Goal: Task Accomplishment & Management: Manage account settings

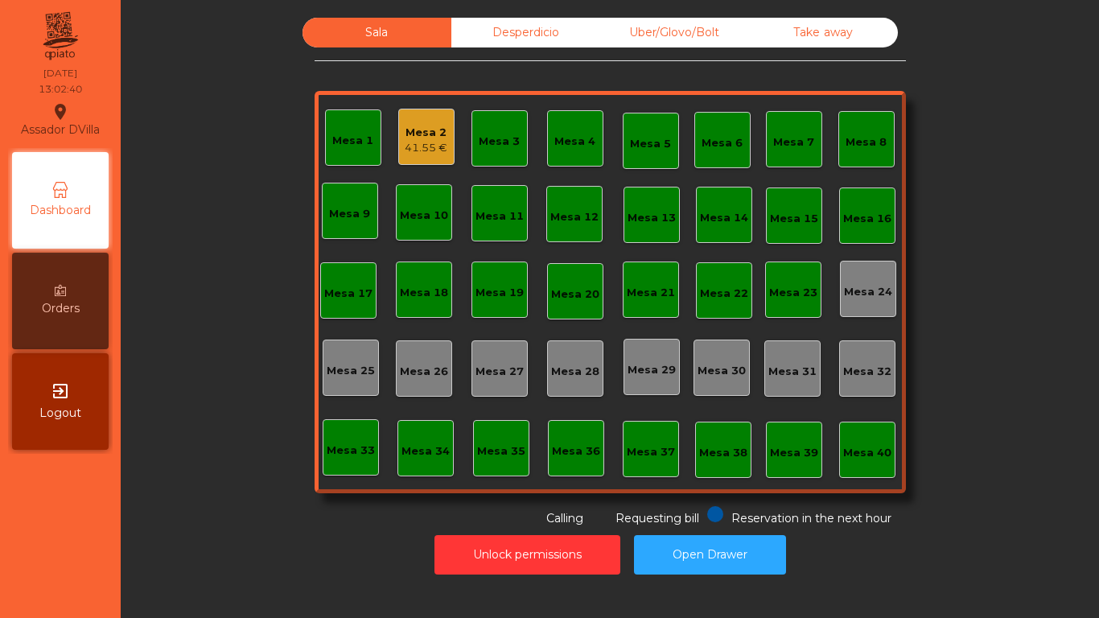
click at [763, 318] on div "Mesa 1 Mesa 2 41.55 € Mesa 3 Mesa 4 Mesa 5 Mesa 6 Mesa 7 Mesa 8 [GEOGRAPHIC_DAT…" at bounding box center [610, 292] width 591 height 402
click at [445, 159] on div "Mesa 2 41.55 €" at bounding box center [426, 137] width 56 height 56
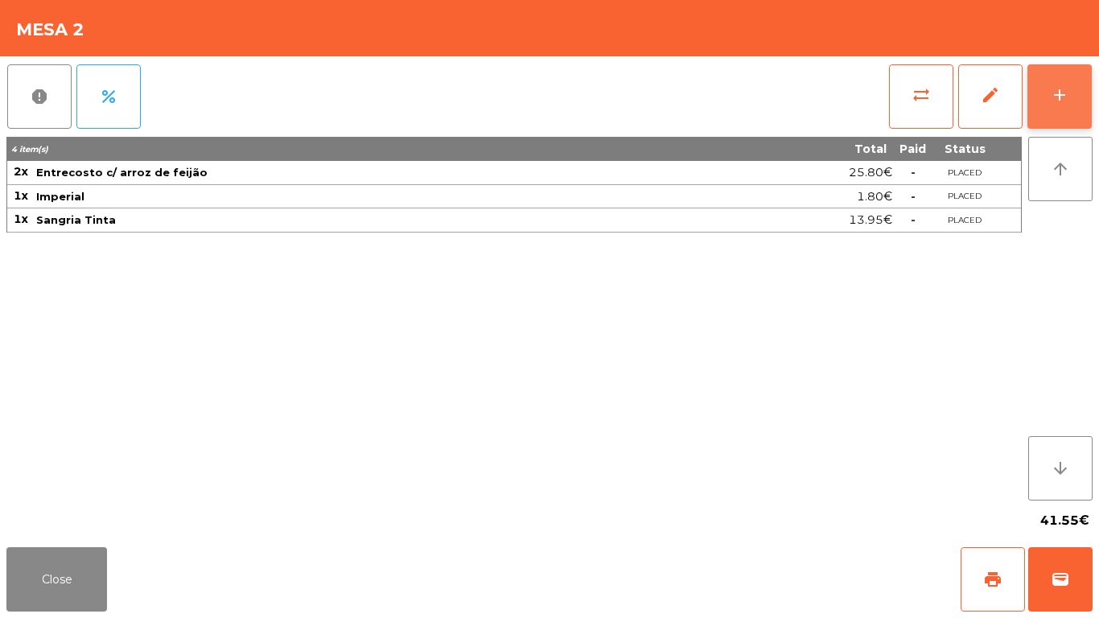
click at [1070, 105] on button "add" at bounding box center [1059, 96] width 64 height 64
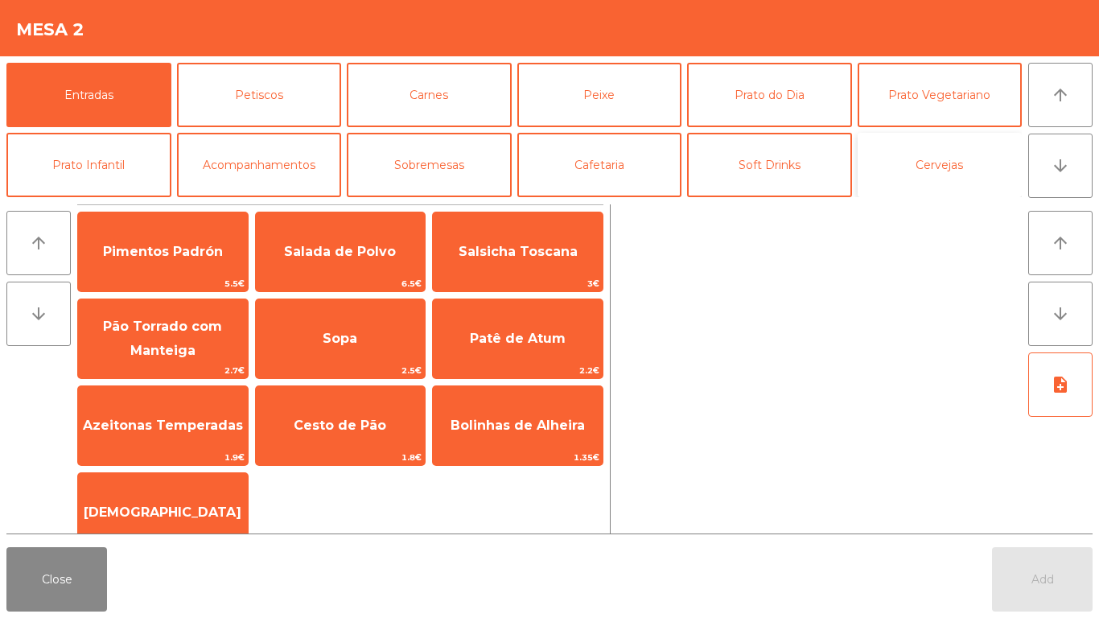
click at [911, 168] on button "Cervejas" at bounding box center [940, 165] width 165 height 64
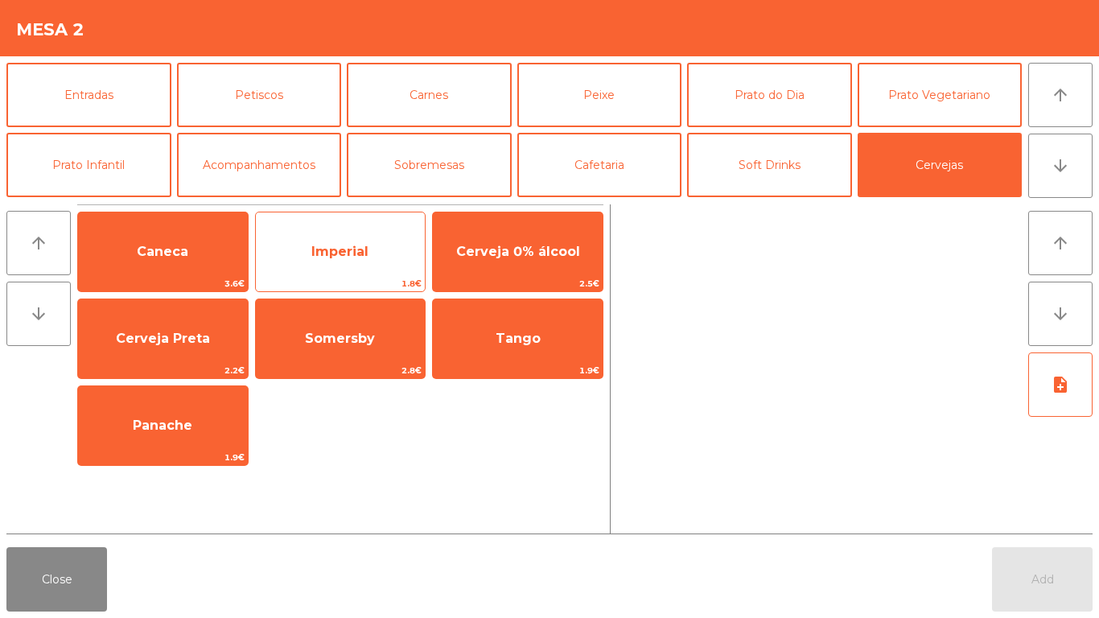
click at [300, 262] on span "Imperial" at bounding box center [341, 251] width 170 height 43
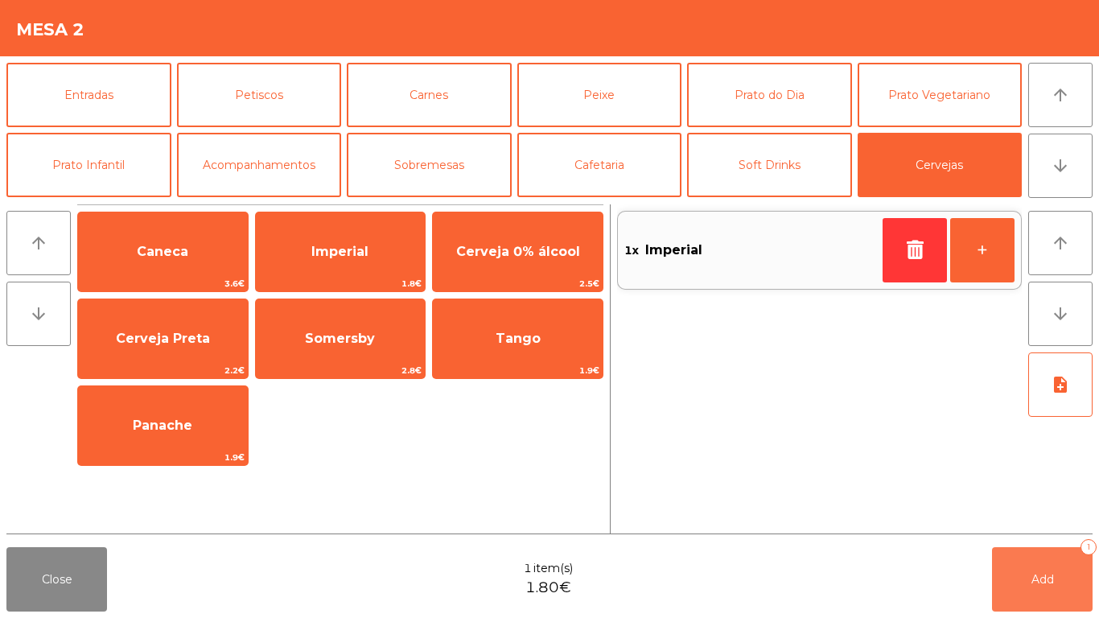
drag, startPoint x: 1044, startPoint y: 590, endPoint x: 973, endPoint y: 367, distance: 234.1
click at [1042, 590] on button "Add 1" at bounding box center [1042, 579] width 101 height 64
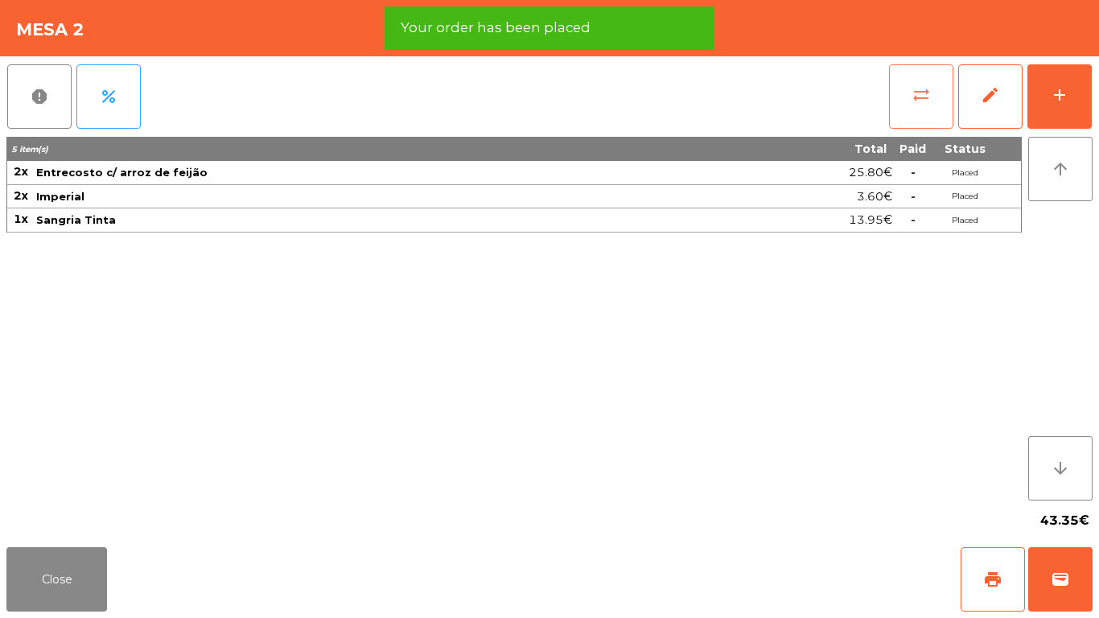
click at [939, 116] on button "sync_alt" at bounding box center [921, 96] width 64 height 64
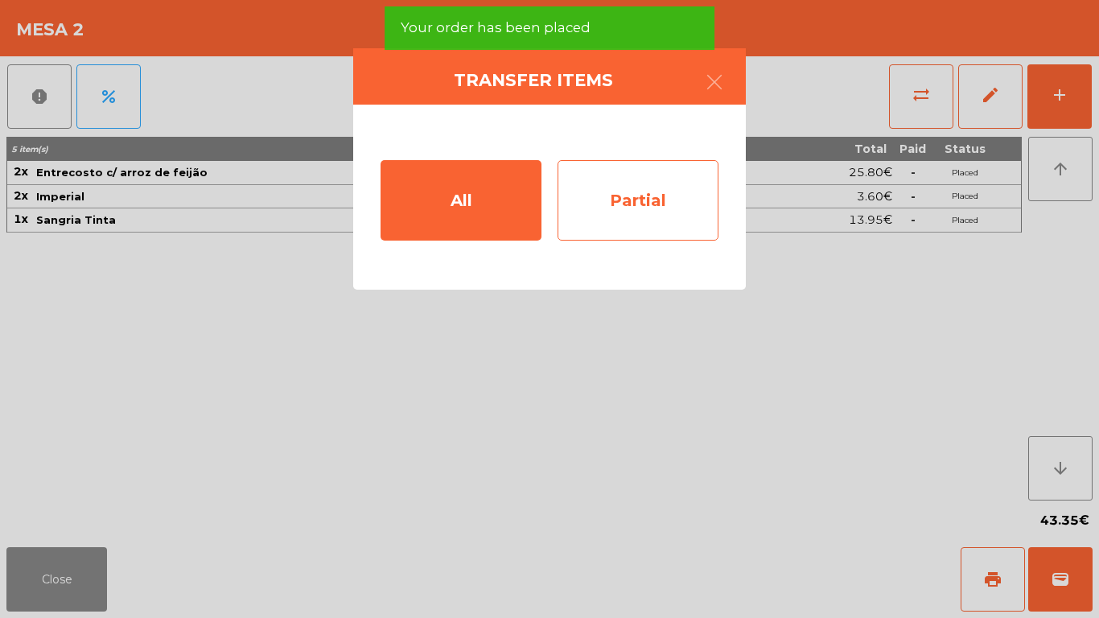
click at [665, 211] on div "Partial" at bounding box center [638, 200] width 161 height 80
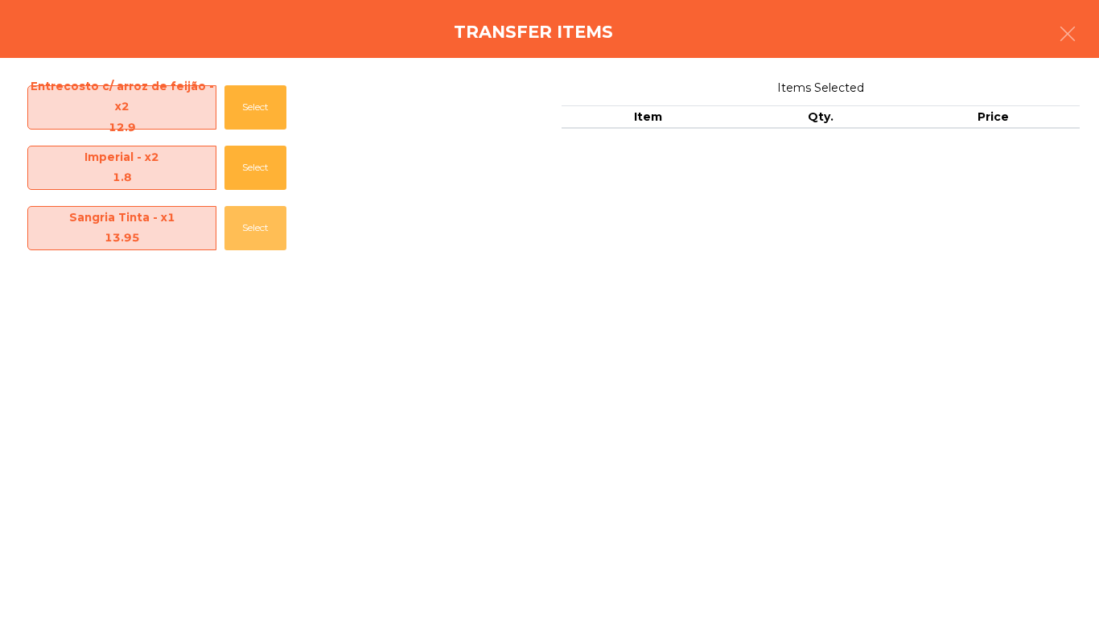
drag, startPoint x: 249, startPoint y: 227, endPoint x: 430, endPoint y: 327, distance: 207.1
click at [249, 229] on button "Select" at bounding box center [255, 228] width 62 height 44
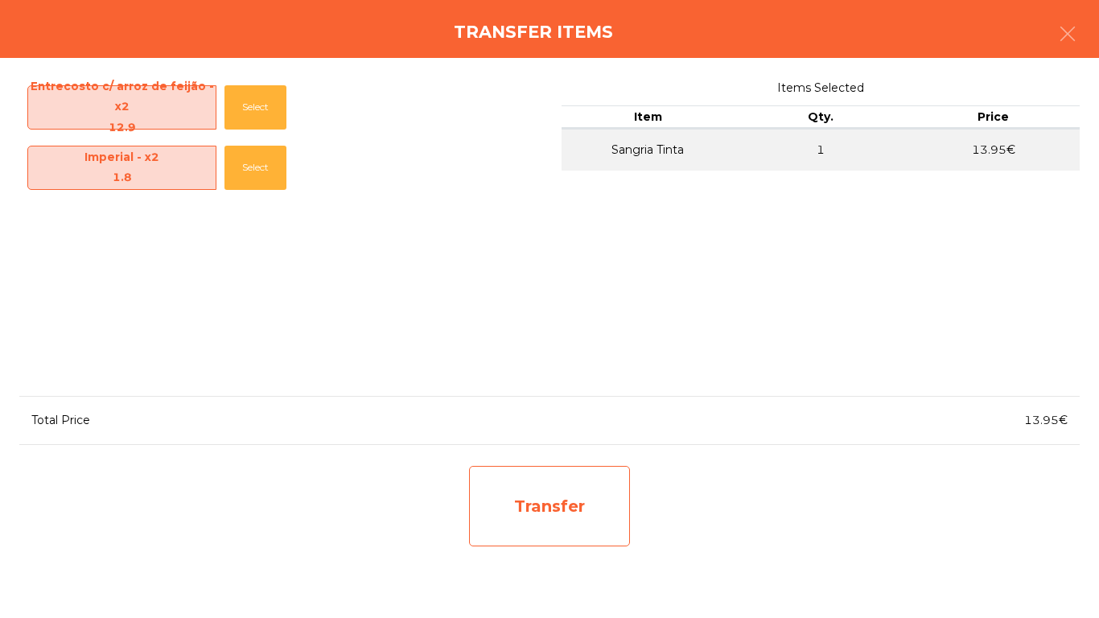
click at [572, 479] on div "Transfer" at bounding box center [549, 506] width 161 height 80
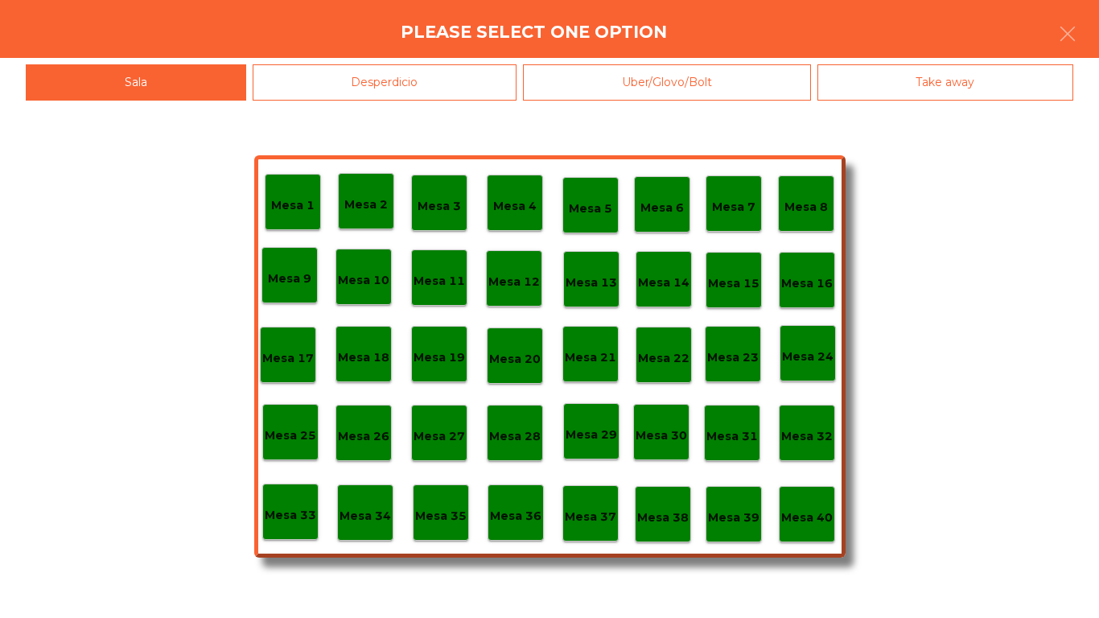
drag, startPoint x: 371, startPoint y: 93, endPoint x: 309, endPoint y: 197, distance: 120.9
click at [373, 93] on div "Desperdicio" at bounding box center [385, 82] width 265 height 36
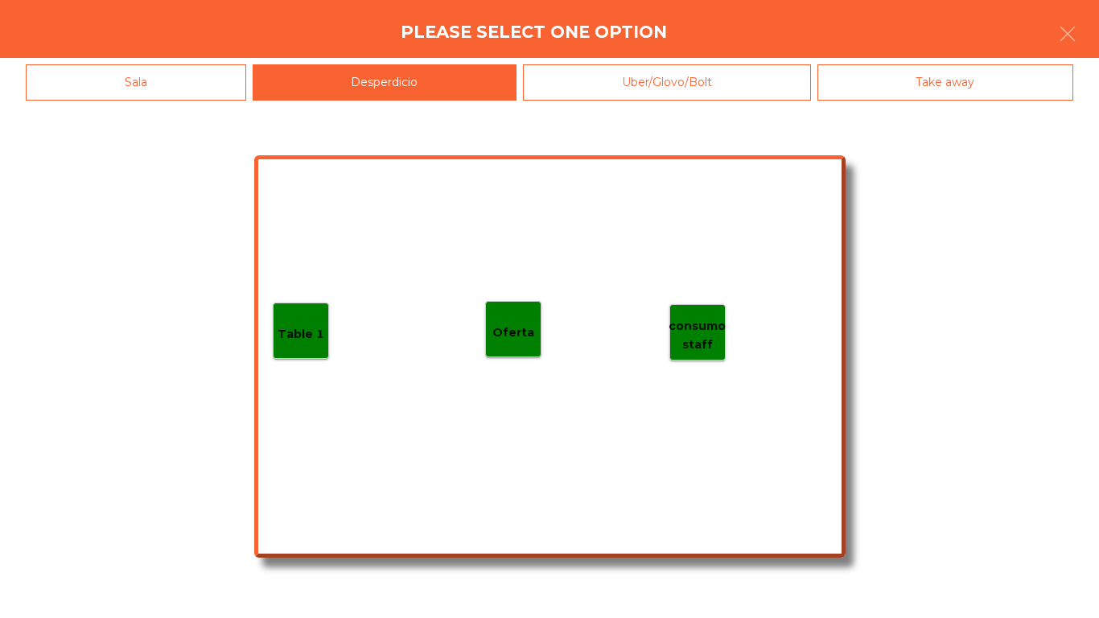
click at [315, 325] on p "Table 1" at bounding box center [301, 334] width 47 height 19
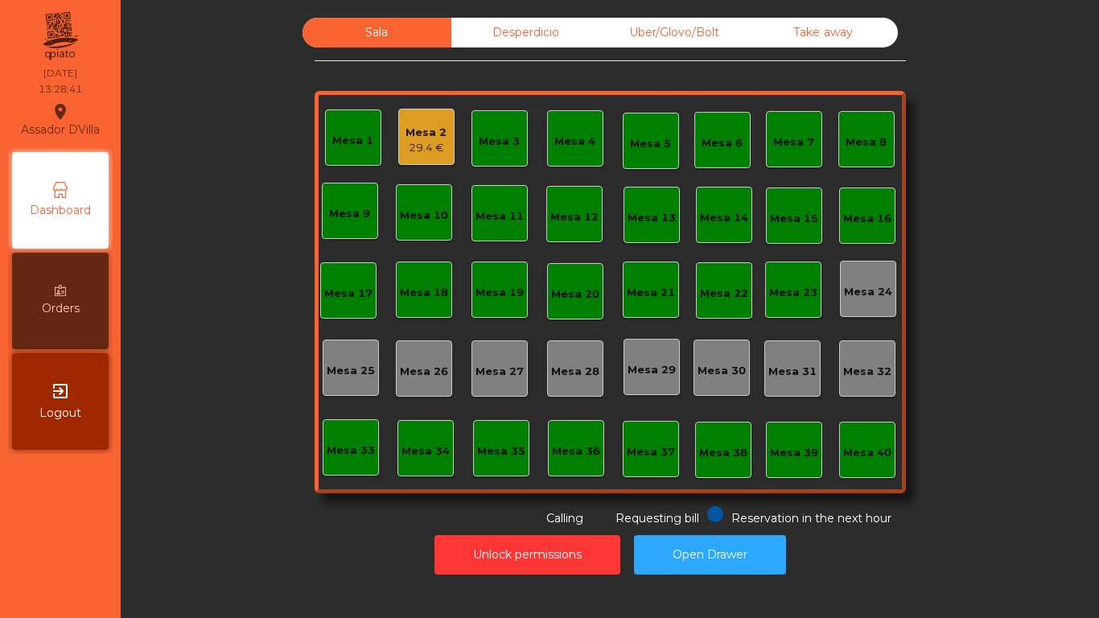
click at [340, 365] on div "Sala Desperdicio Uber/Glovo/Bolt Take away Mesa 1 Mesa 2 29.4 € Mesa 3 Mesa 4 M…" at bounding box center [609, 272] width 935 height 509
click at [434, 142] on div "29.4 €" at bounding box center [426, 148] width 41 height 16
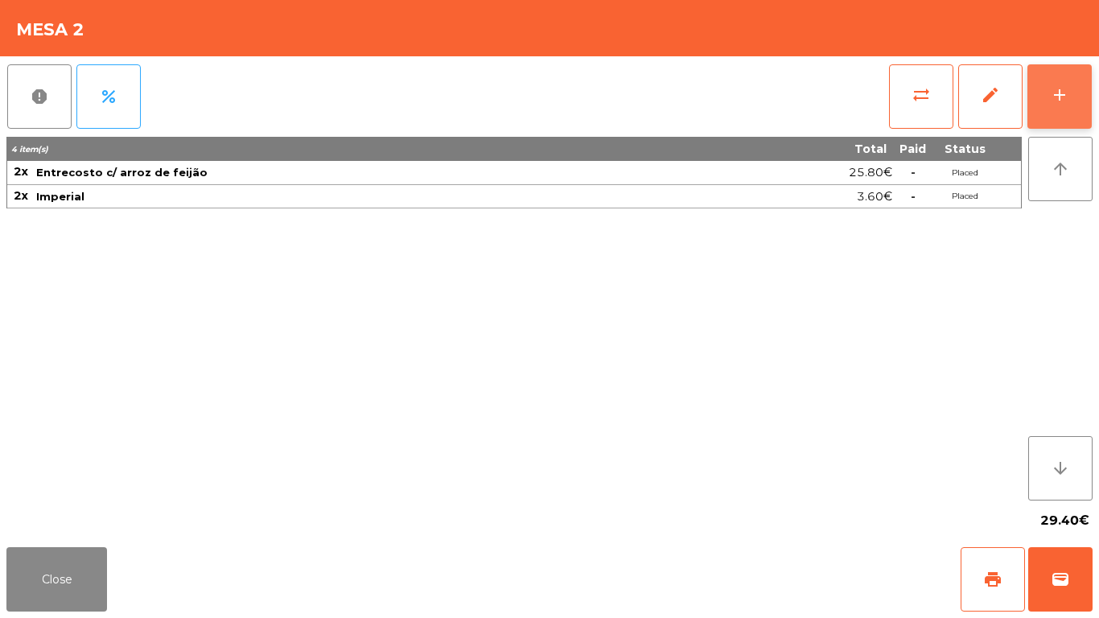
drag, startPoint x: 1093, startPoint y: 84, endPoint x: 1078, endPoint y: 89, distance: 16.0
click at [1091, 86] on div "report percent sync_alt edit add 4 item(s) Total Paid Status 2x Entrecosto c/ a…" at bounding box center [549, 298] width 1099 height 484
click at [1078, 89] on button "add" at bounding box center [1059, 96] width 64 height 64
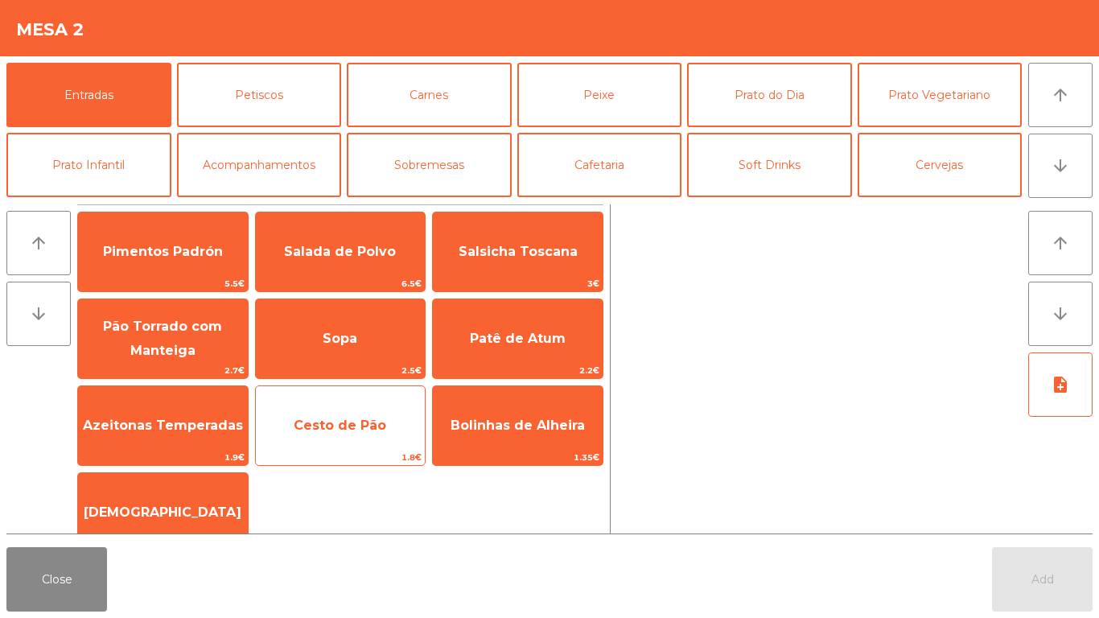
click at [307, 425] on span "Cesto de Pão" at bounding box center [340, 425] width 93 height 15
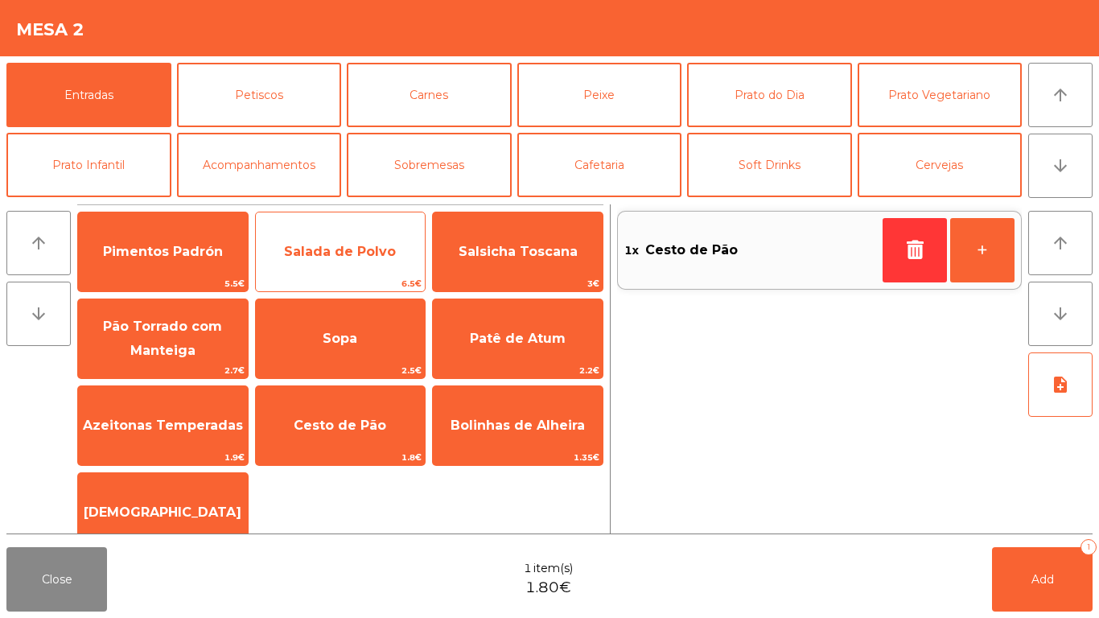
click at [382, 244] on span "Salada de Polvo" at bounding box center [340, 251] width 112 height 15
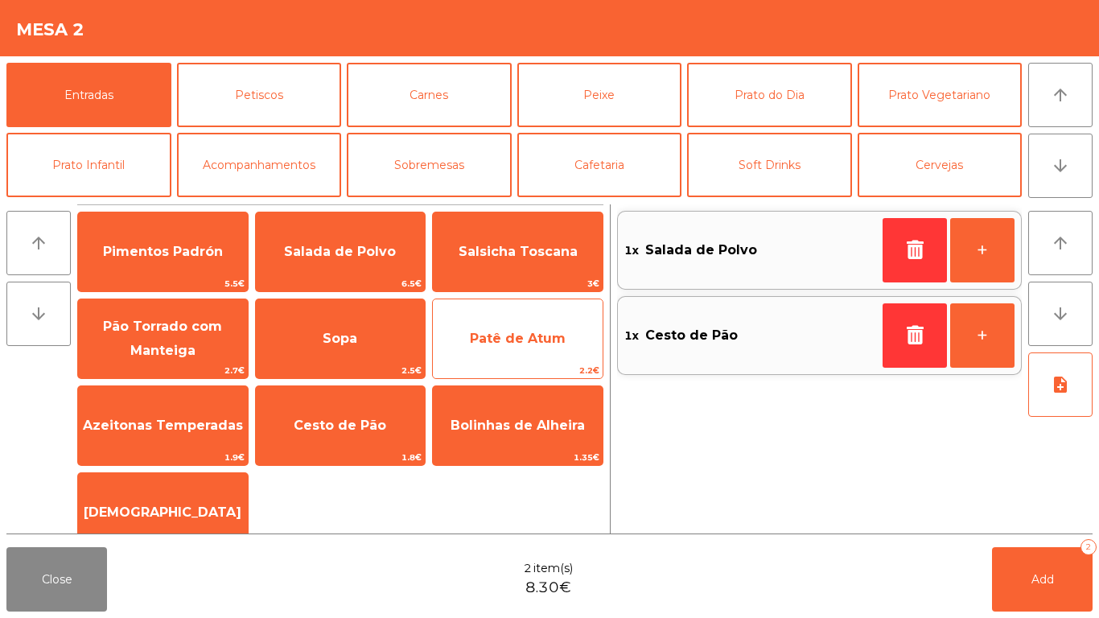
click at [496, 336] on span "Patê de Atum" at bounding box center [518, 338] width 96 height 15
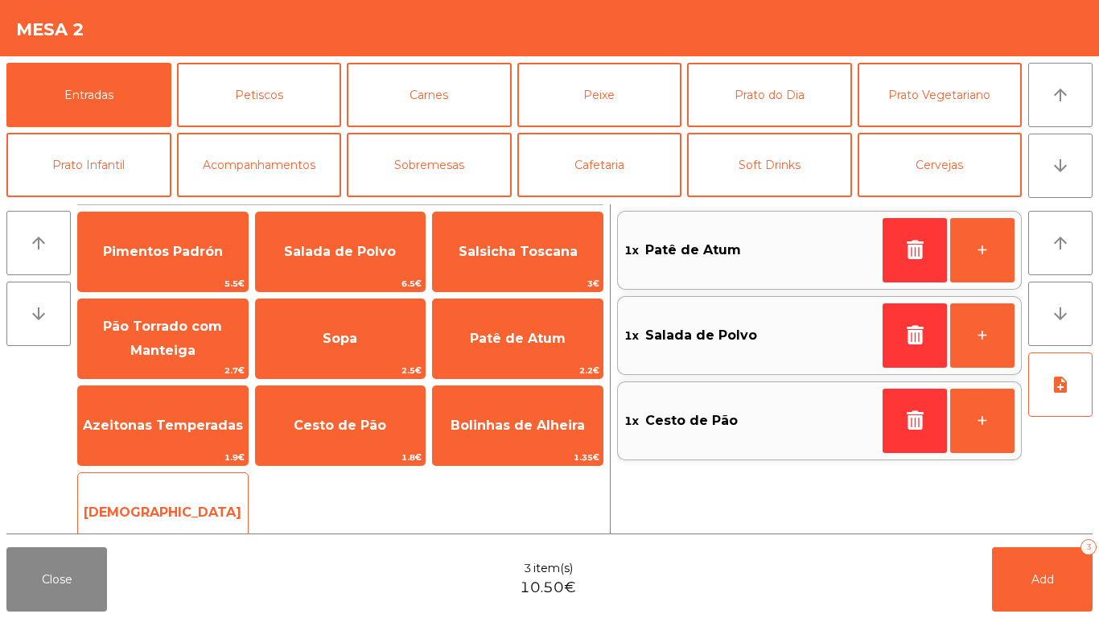
click at [223, 516] on span "[DEMOGRAPHIC_DATA]" at bounding box center [163, 512] width 170 height 43
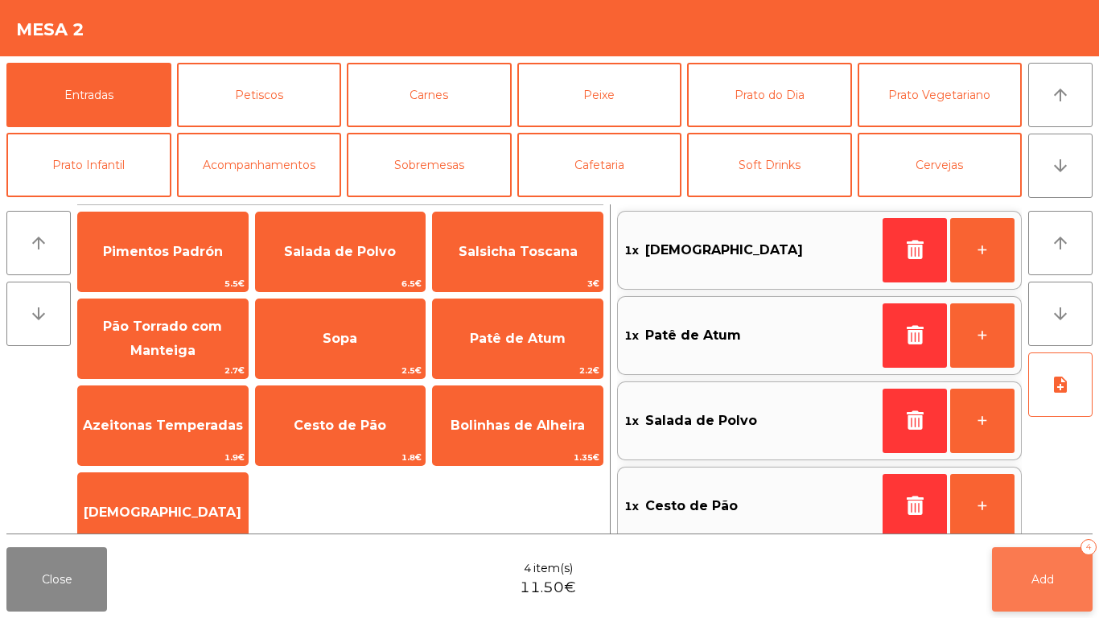
click at [1037, 565] on button "Add 4" at bounding box center [1042, 579] width 101 height 64
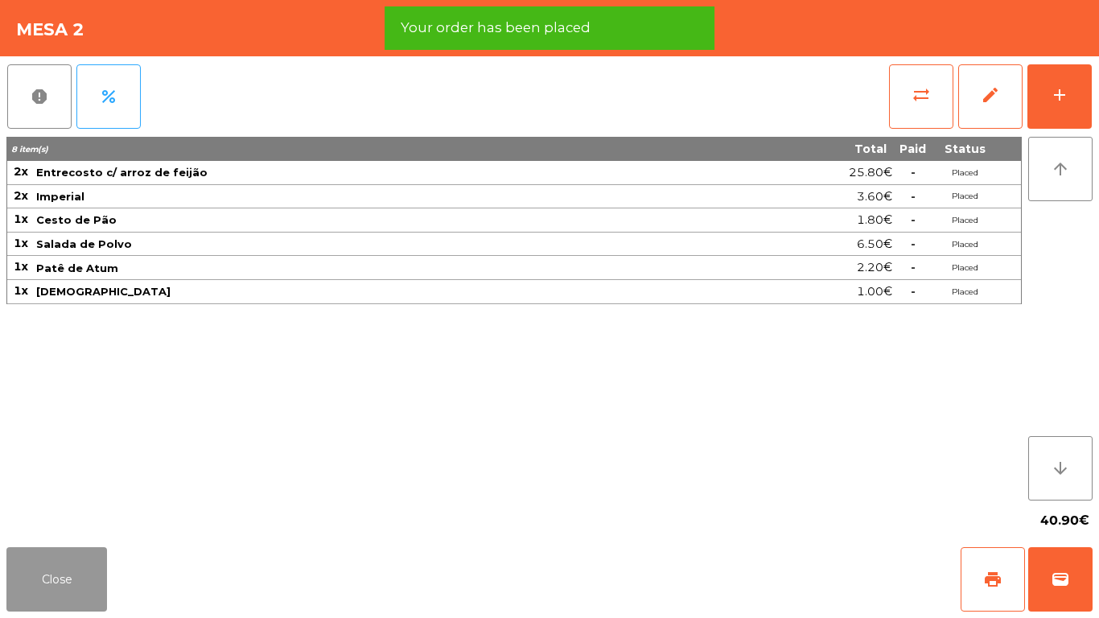
click at [51, 584] on button "Close" at bounding box center [56, 579] width 101 height 64
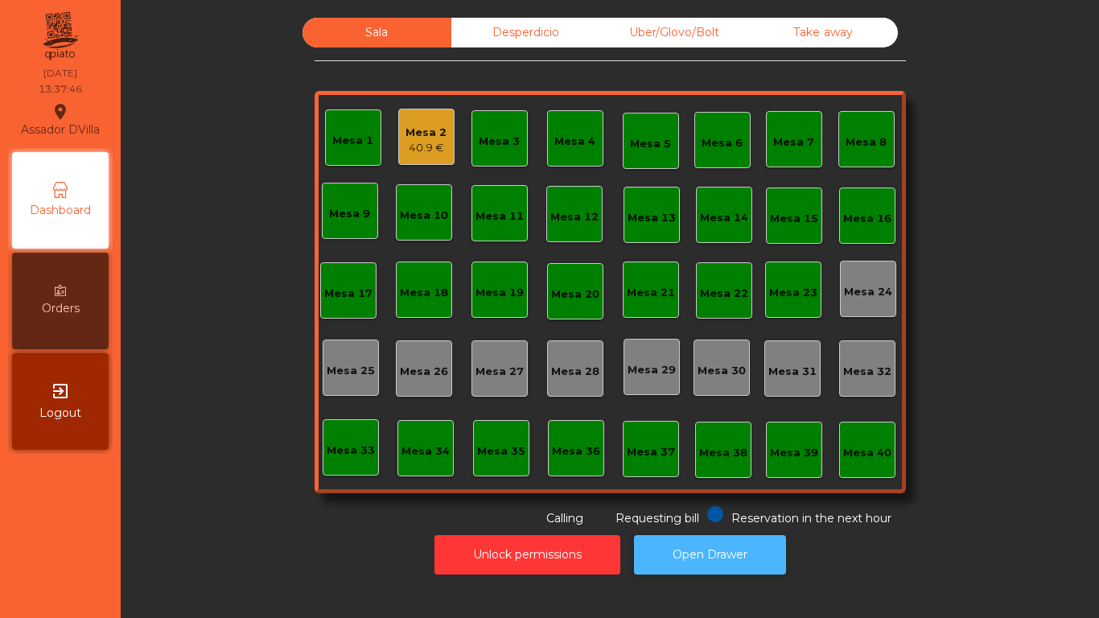
click at [774, 537] on button "Open Drawer" at bounding box center [710, 554] width 152 height 39
